Goal: Information Seeking & Learning: Find contact information

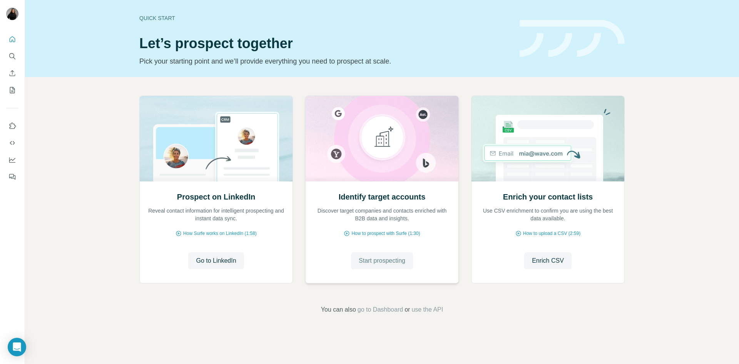
click at [401, 265] on span "Start prospecting" at bounding box center [382, 260] width 47 height 9
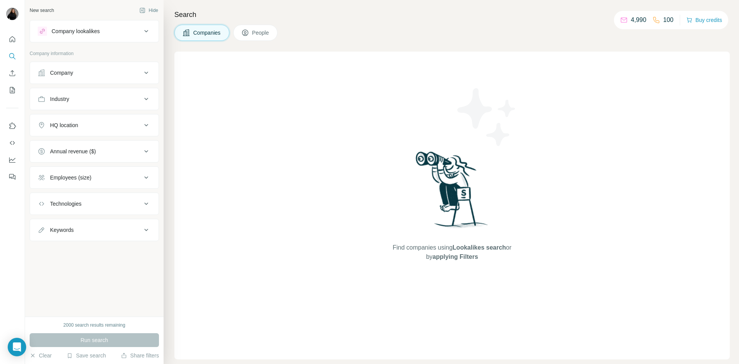
click at [142, 29] on button "Company lookalikes" at bounding box center [94, 31] width 129 height 18
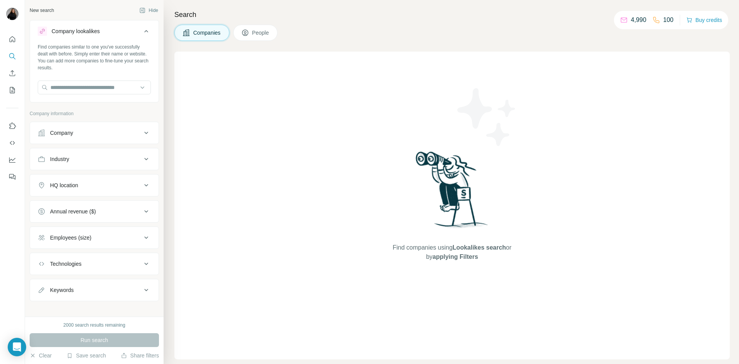
click at [142, 29] on icon at bounding box center [146, 31] width 9 height 9
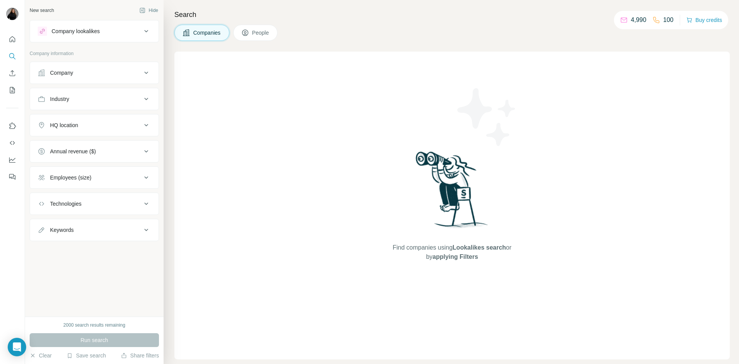
click at [124, 66] on button "Company" at bounding box center [94, 72] width 129 height 18
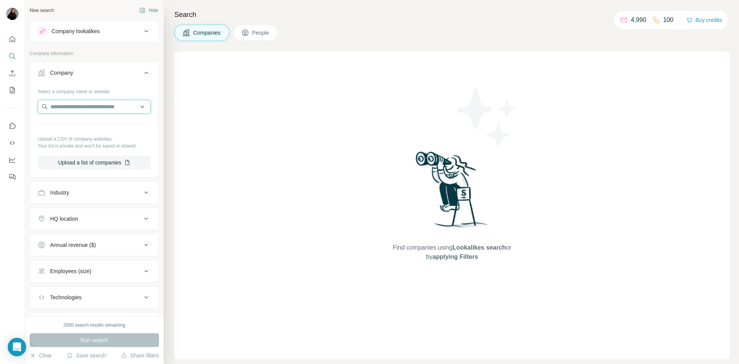
click at [114, 110] on input "text" at bounding box center [94, 107] width 113 height 14
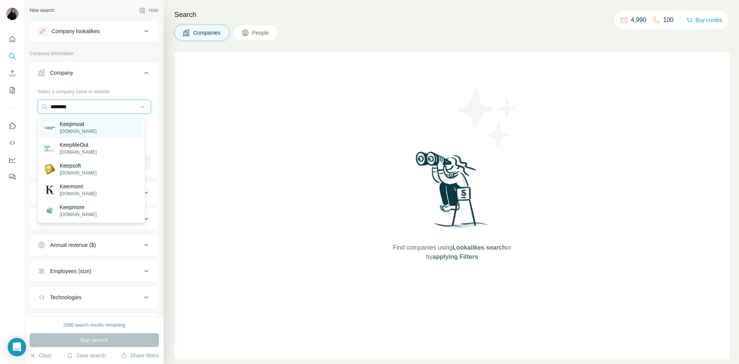
type input "********"
click at [114, 128] on div "Keepmoat [DOMAIN_NAME]" at bounding box center [92, 127] width 104 height 21
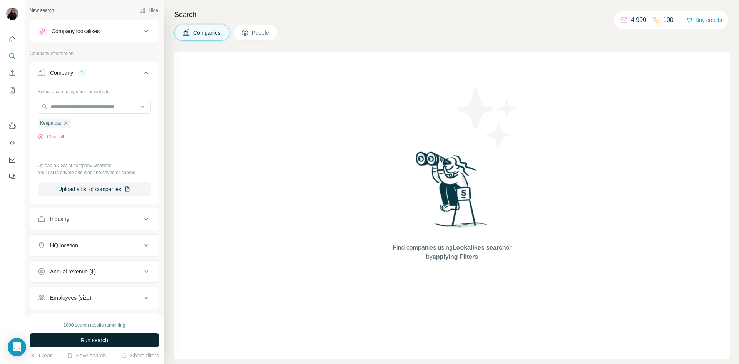
click at [114, 339] on button "Run search" at bounding box center [94, 340] width 129 height 14
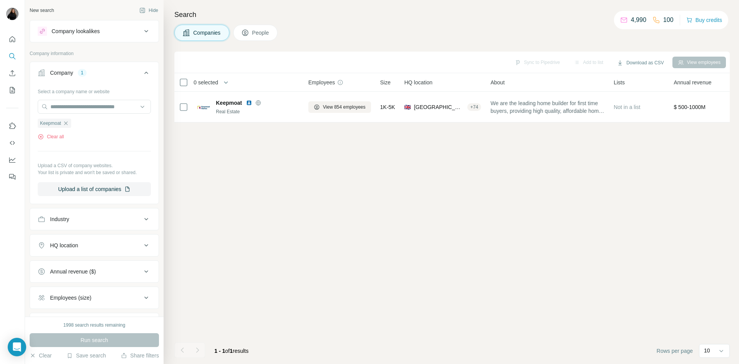
click at [99, 32] on div "Company lookalikes" at bounding box center [76, 31] width 48 height 8
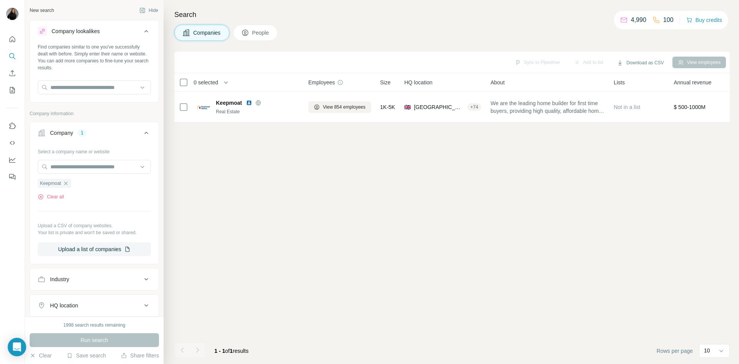
click at [146, 27] on button "Company lookalikes" at bounding box center [94, 33] width 129 height 22
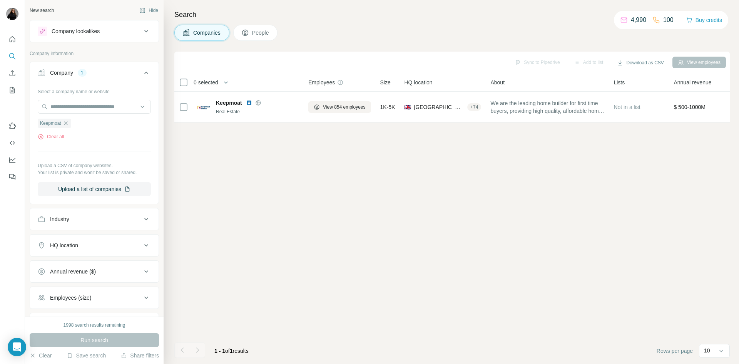
click at [260, 30] on span "People" at bounding box center [261, 33] width 18 height 8
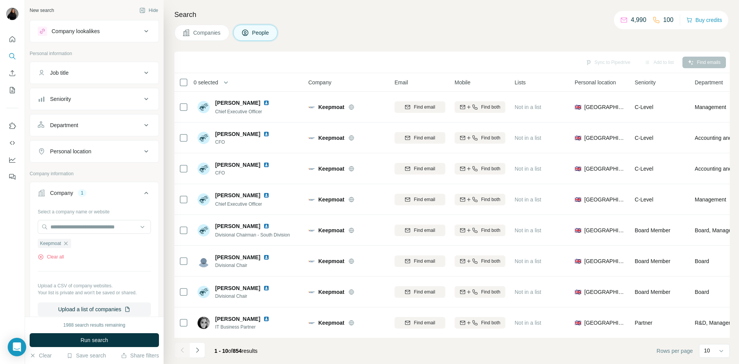
click at [98, 70] on div "Job title" at bounding box center [90, 73] width 104 height 8
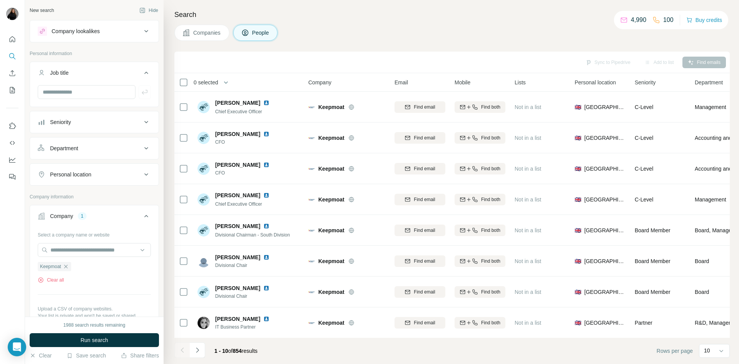
click at [99, 84] on button "Job title" at bounding box center [94, 74] width 129 height 22
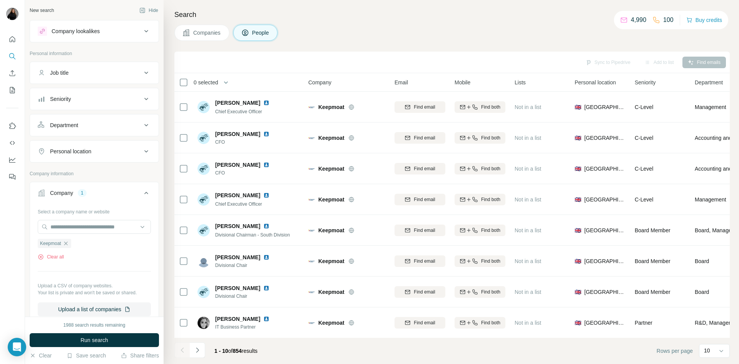
click at [99, 61] on div "Personal information" at bounding box center [94, 56] width 129 height 12
click at [105, 79] on button "Job title" at bounding box center [94, 72] width 129 height 18
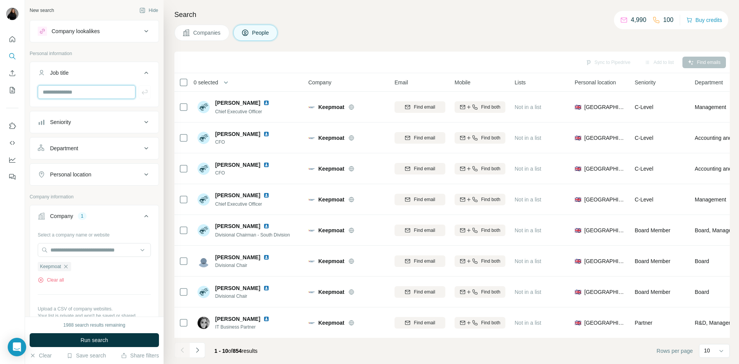
click at [100, 93] on input "text" at bounding box center [87, 92] width 98 height 14
type input "**********"
click at [142, 93] on icon "button" at bounding box center [145, 92] width 6 height 5
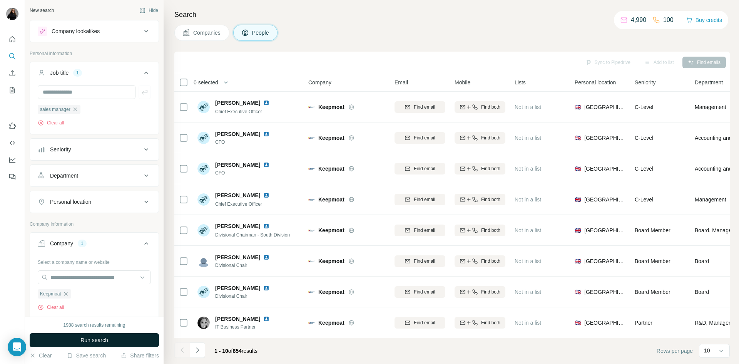
click at [122, 344] on button "Run search" at bounding box center [94, 340] width 129 height 14
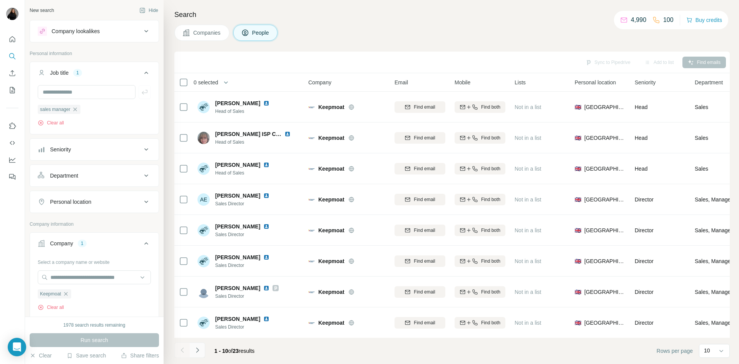
click at [195, 351] on icon "Navigate to next page" at bounding box center [198, 350] width 8 height 8
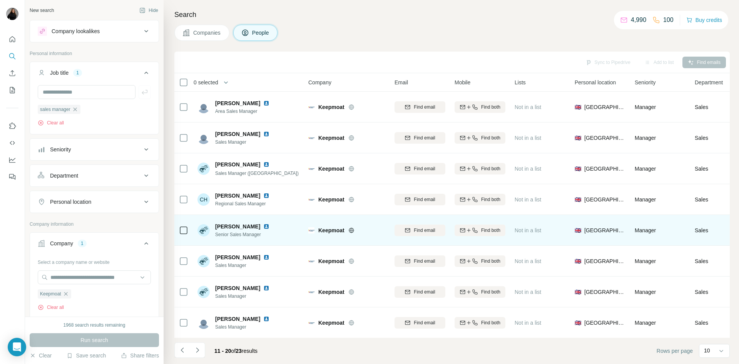
click at [351, 232] on icon at bounding box center [351, 230] width 6 height 6
click at [245, 226] on span "[PERSON_NAME]" at bounding box center [237, 226] width 45 height 8
click at [263, 224] on img at bounding box center [266, 226] width 6 height 6
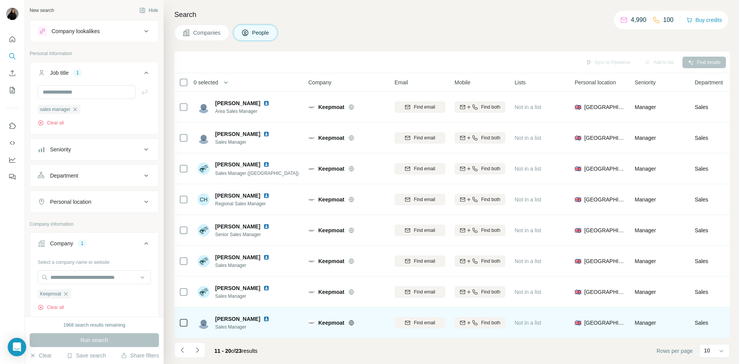
click at [249, 321] on span "[PERSON_NAME]" at bounding box center [237, 319] width 45 height 8
click at [263, 321] on img at bounding box center [266, 319] width 6 height 6
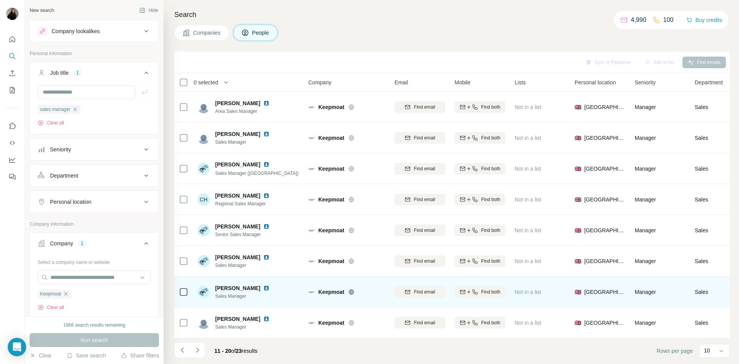
click at [263, 289] on img at bounding box center [266, 288] width 6 height 6
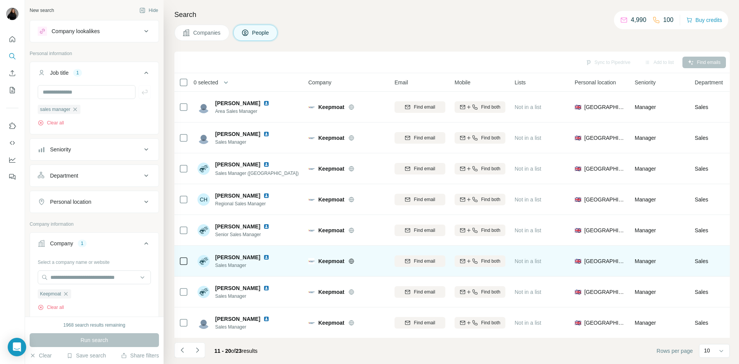
click at [263, 256] on img at bounding box center [266, 257] width 6 height 6
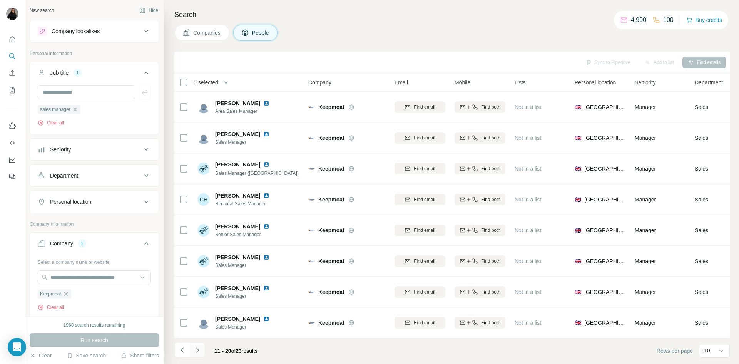
click at [194, 349] on icon "Navigate to next page" at bounding box center [198, 350] width 8 height 8
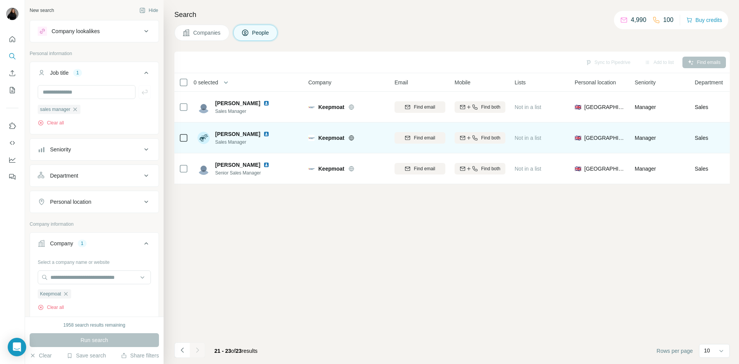
click at [269, 135] on img at bounding box center [266, 134] width 6 height 6
